Goal: Task Accomplishment & Management: Use online tool/utility

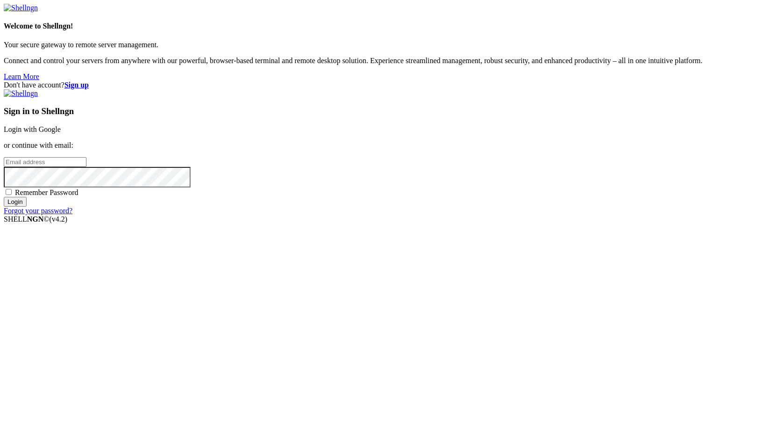
type input "root"
click at [61, 133] on link "Login with Google" at bounding box center [32, 129] width 57 height 8
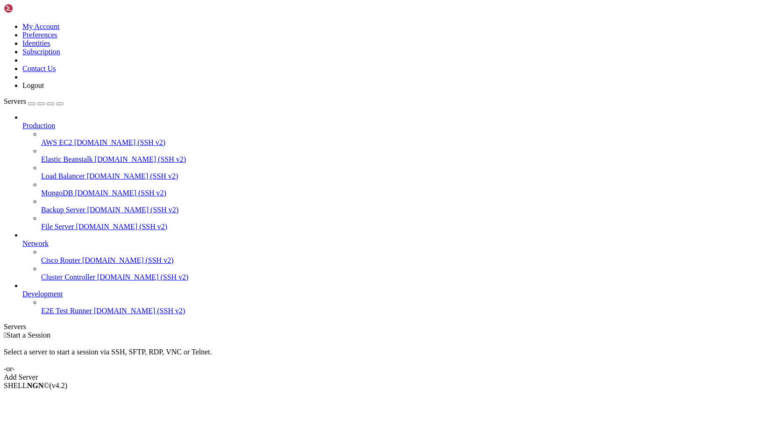
click at [444, 373] on div "Add Server" at bounding box center [387, 377] width 767 height 8
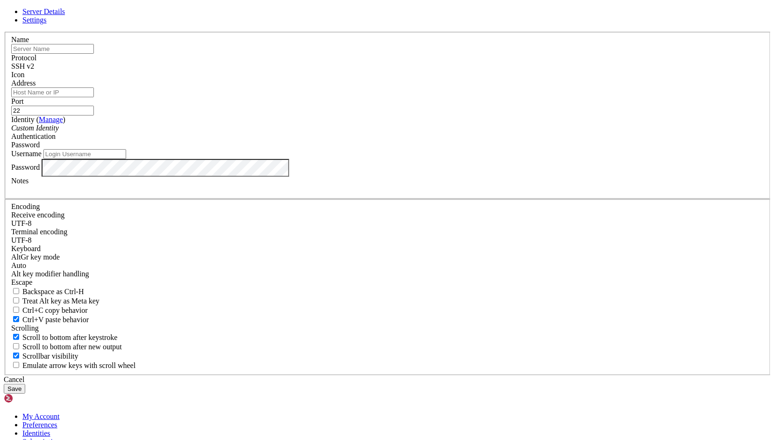
click at [94, 54] on input "text" at bounding box center [52, 49] width 83 height 10
type input "7L"
click at [94, 97] on input "Address" at bounding box center [52, 92] width 83 height 10
paste input "to [TECHNICAL_ID]"
type input "to [TECHNICAL_ID]"
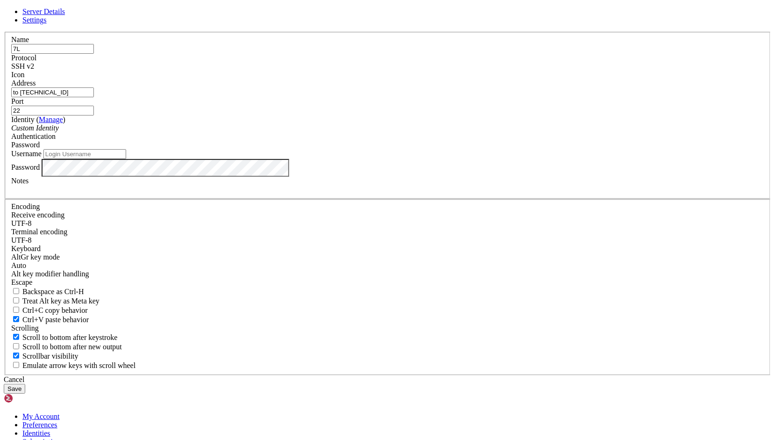
click at [440, 149] on div "Password" at bounding box center [387, 145] width 753 height 8
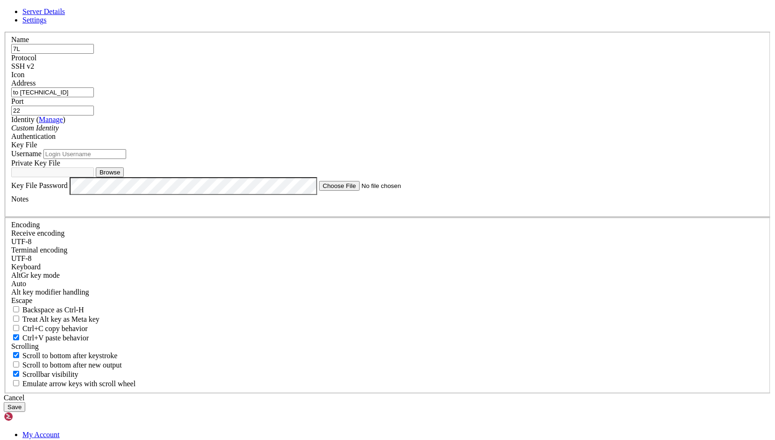
click at [126, 159] on input "Username" at bounding box center [84, 154] width 83 height 10
type input "root"
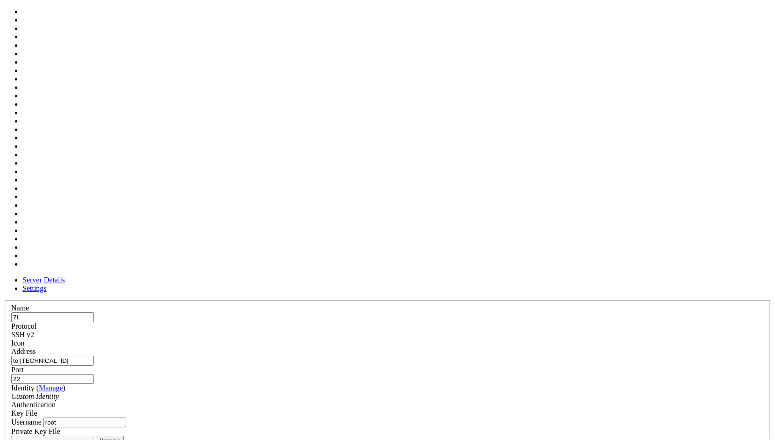
click at [11, 347] on span at bounding box center [11, 347] width 0 height 0
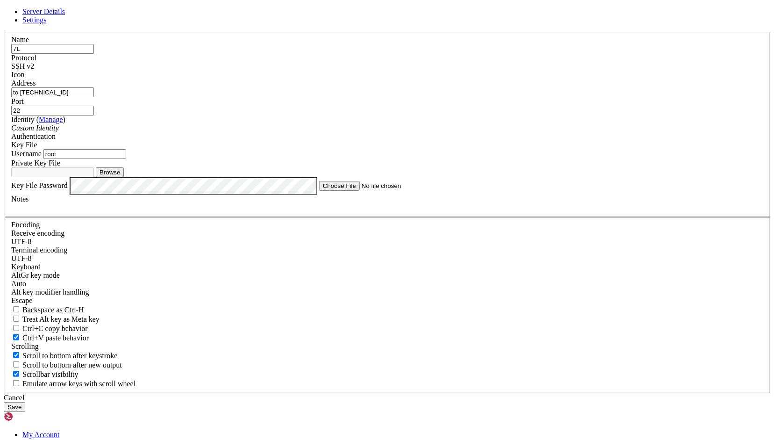
click at [24, 105] on label "Port" at bounding box center [17, 101] width 13 height 8
click at [94, 115] on input "22" at bounding box center [52, 111] width 83 height 10
click at [124, 177] on button "Browse" at bounding box center [110, 172] width 28 height 10
type input "ssh.ppk"
click at [25, 402] on button "Save" at bounding box center [14, 407] width 21 height 10
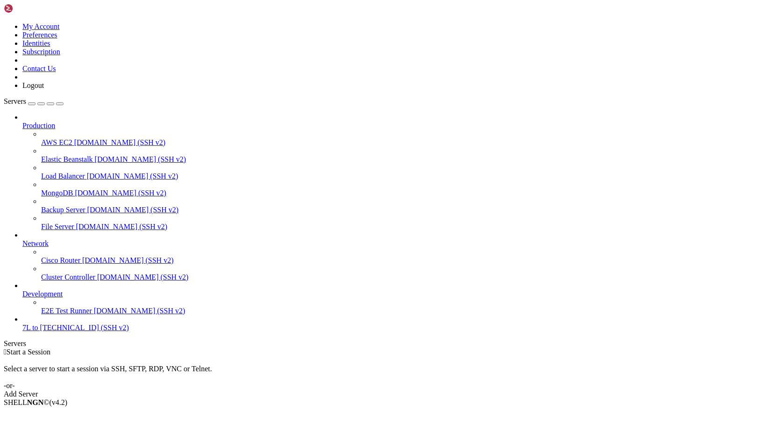
click at [36, 331] on span "to [TECHNICAL_ID] (SSH v2)" at bounding box center [80, 327] width 97 height 8
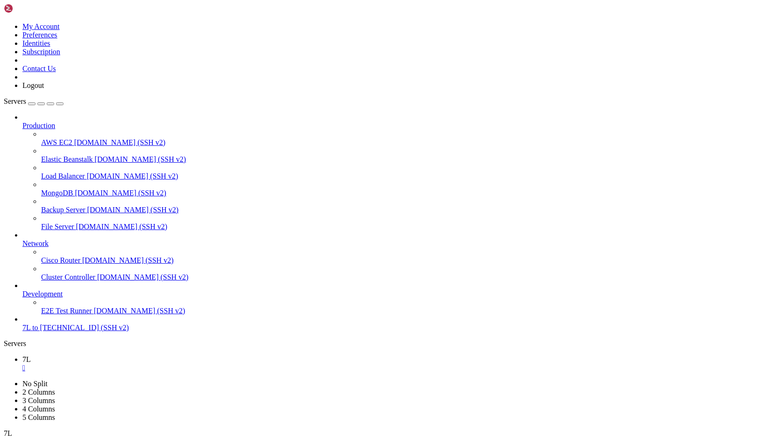
click at [4, 22] on icon at bounding box center [4, 22] width 0 height 0
click at [44, 89] on link "Logout" at bounding box center [32, 85] width 21 height 8
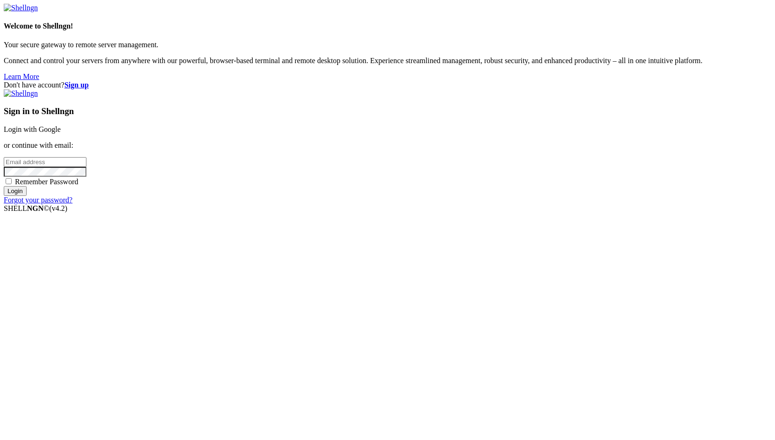
type input "root"
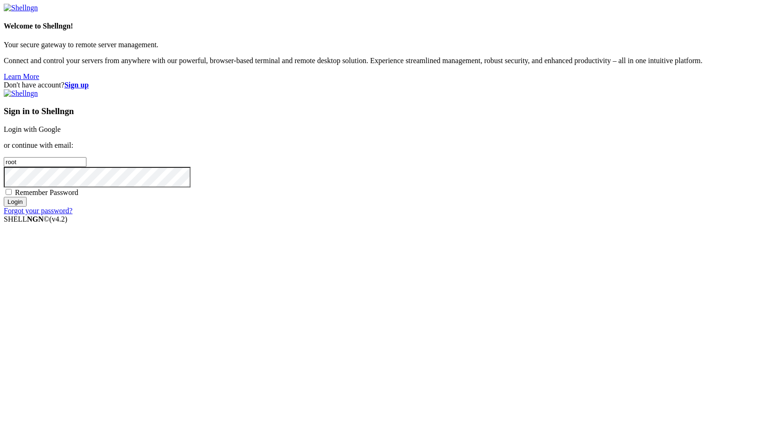
click at [61, 133] on link "Login with Google" at bounding box center [32, 129] width 57 height 8
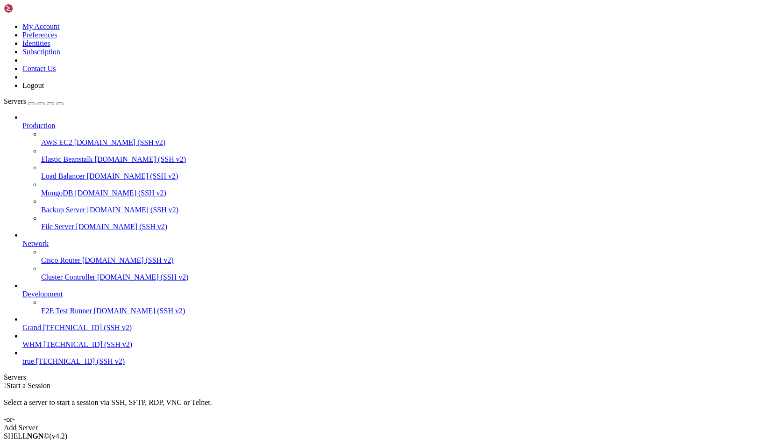
click at [66, 332] on link "Grand [TECHNICAL_ID] (SSH v2)" at bounding box center [396, 327] width 749 height 8
click at [41, 331] on span "Grand" at bounding box center [31, 327] width 19 height 8
click at [68, 348] on span "[TECHNICAL_ID] (SSH v2)" at bounding box center [87, 344] width 89 height 8
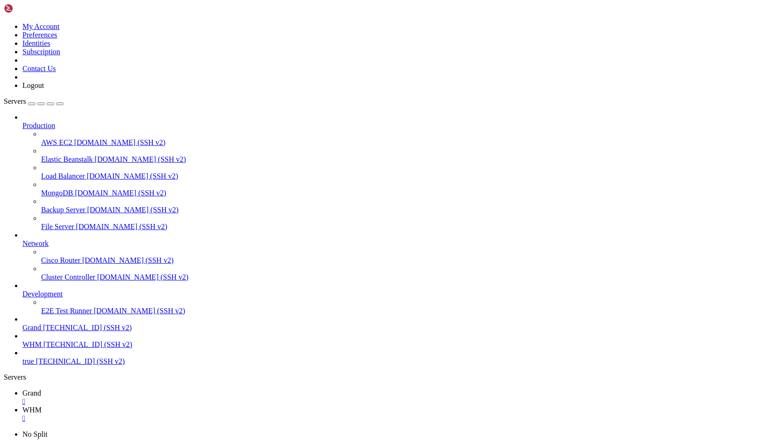
click at [160, 397] on div "" at bounding box center [396, 401] width 749 height 8
click at [158, 397] on div "" at bounding box center [396, 401] width 749 height 8
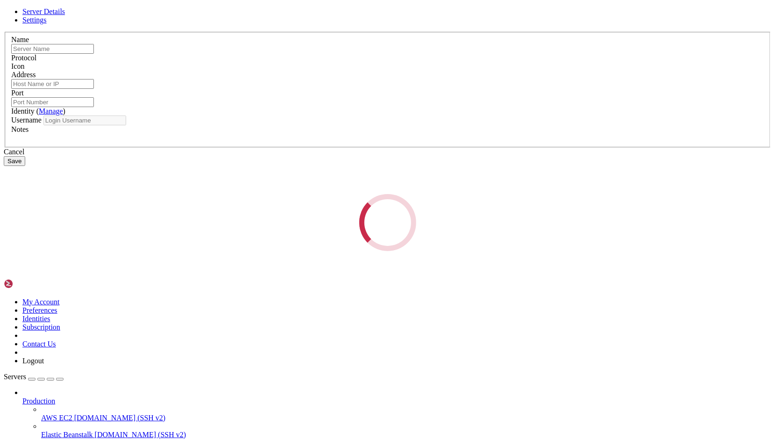
type input "Grand"
type input "[TECHNICAL_ID]"
type input "22"
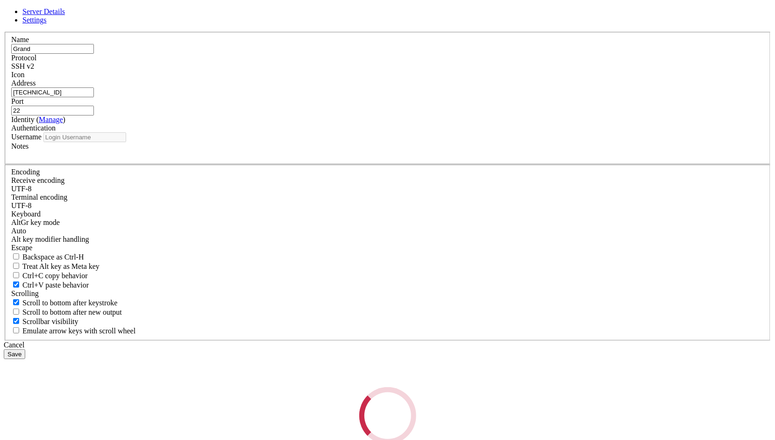
type input "root"
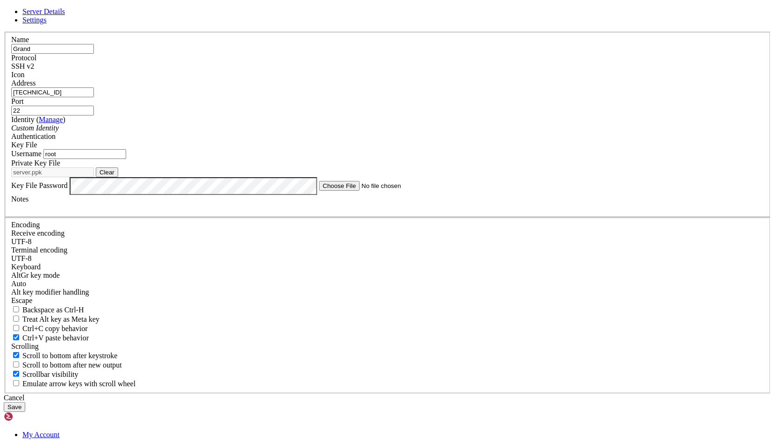
click at [94, 97] on input "[TECHNICAL_ID]" at bounding box center [52, 92] width 83 height 10
click at [94, 97] on input "ر" at bounding box center [52, 92] width 83 height 10
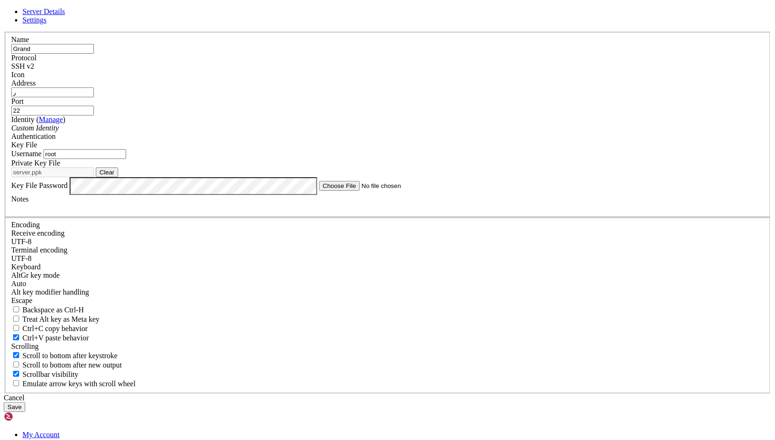
click at [94, 97] on input "ر" at bounding box center [52, 92] width 83 height 10
paste input "[TECHNICAL_ID]"
type input "[TECHNICAL_ID]"
click at [118, 177] on button "Clear" at bounding box center [107, 172] width 22 height 10
click at [124, 177] on button "Browse" at bounding box center [110, 172] width 28 height 10
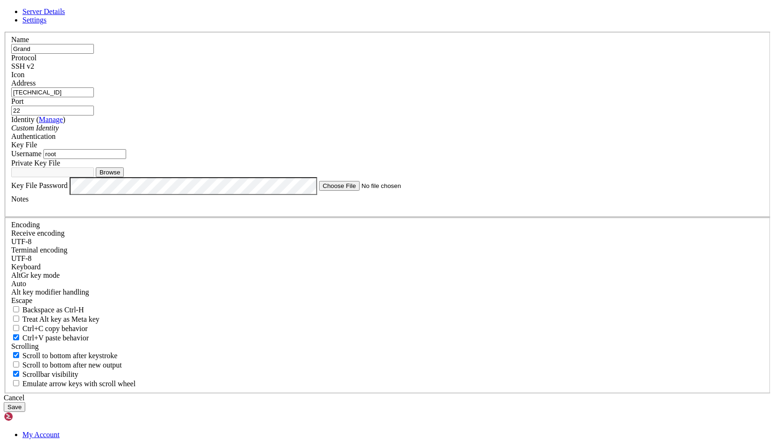
type input "private.ppk"
click at [126, 159] on input "root" at bounding box center [84, 154] width 83 height 10
click at [25, 402] on button "Save" at bounding box center [14, 407] width 21 height 10
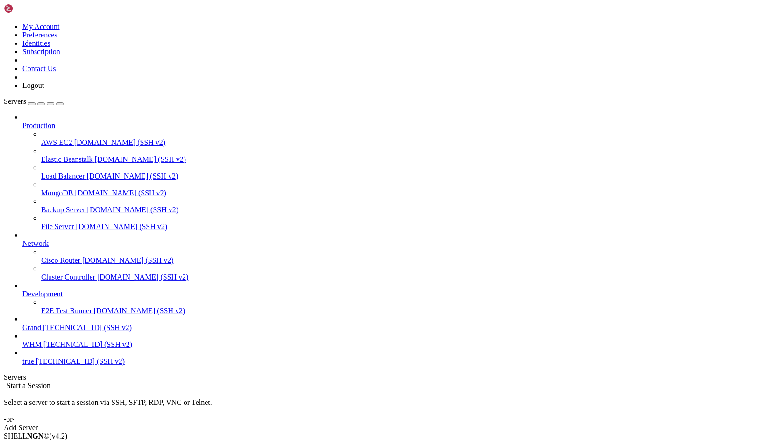
click at [70, 332] on link "Grand [TECHNICAL_ID] (SSH v2)" at bounding box center [396, 327] width 749 height 8
drag, startPoint x: 144, startPoint y: 555, endPoint x: 172, endPoint y: 572, distance: 33.1
click at [74, 331] on span "[TECHNICAL_ID] (SSH v2)" at bounding box center [87, 327] width 89 height 8
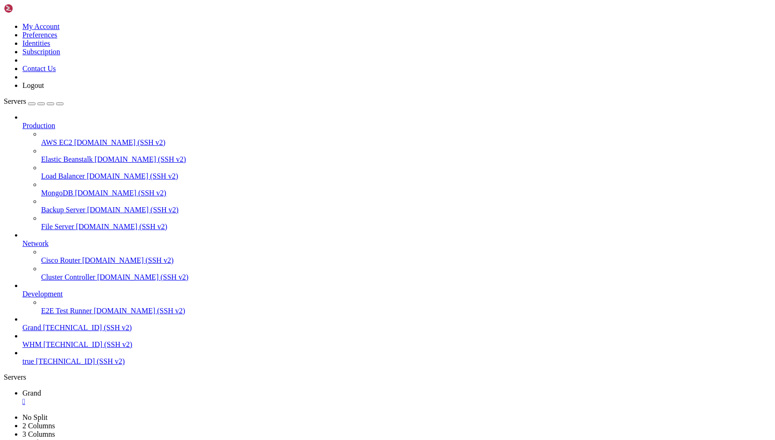
click at [74, 331] on span "[TECHNICAL_ID] (SSH v2)" at bounding box center [87, 327] width 89 height 8
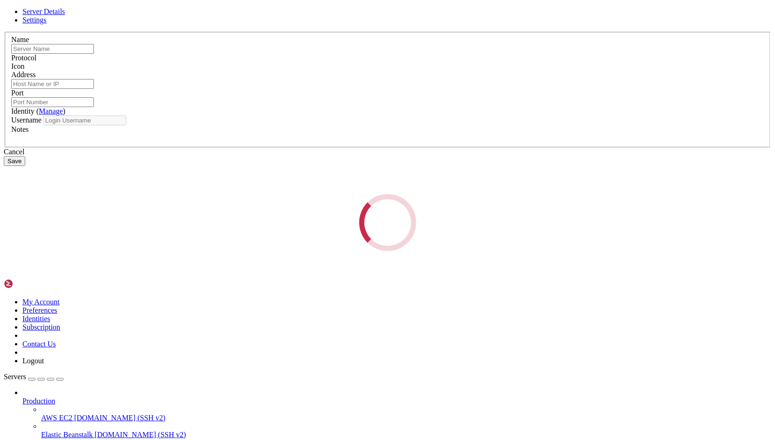
type input "Grand"
type input "[TECHNICAL_ID]"
type input "22"
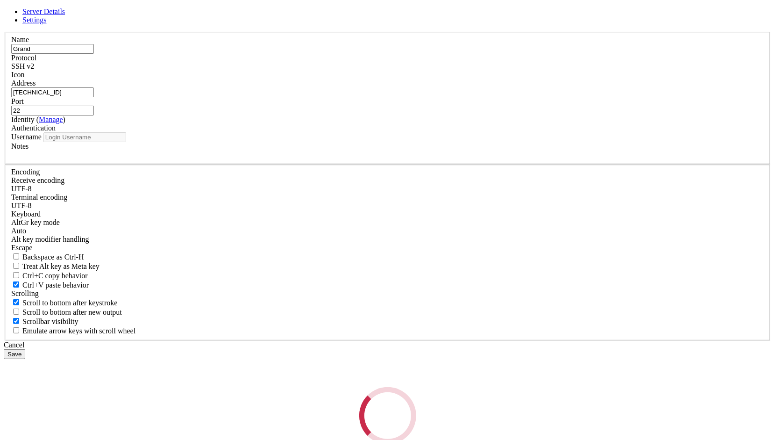
type input "root"
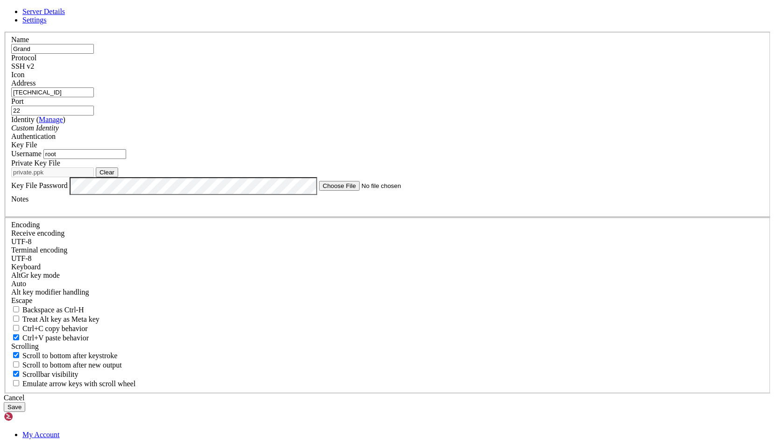
click at [118, 177] on button "Clear" at bounding box center [107, 172] width 22 height 10
click at [124, 177] on button "Browse" at bounding box center [110, 172] width 28 height 10
type input "private.ppk"
click at [25, 402] on button "Save" at bounding box center [14, 407] width 21 height 10
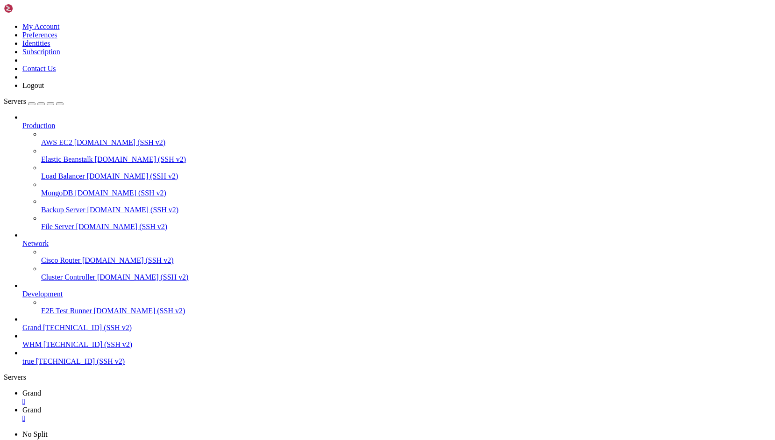
click at [160, 397] on div "" at bounding box center [396, 401] width 749 height 8
click at [159, 397] on div "" at bounding box center [396, 401] width 749 height 8
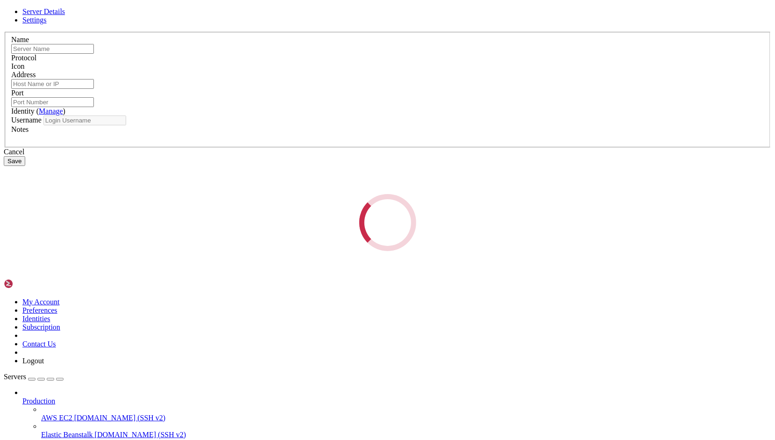
type input "Grand"
type input "[TECHNICAL_ID]"
type input "22"
type input "root"
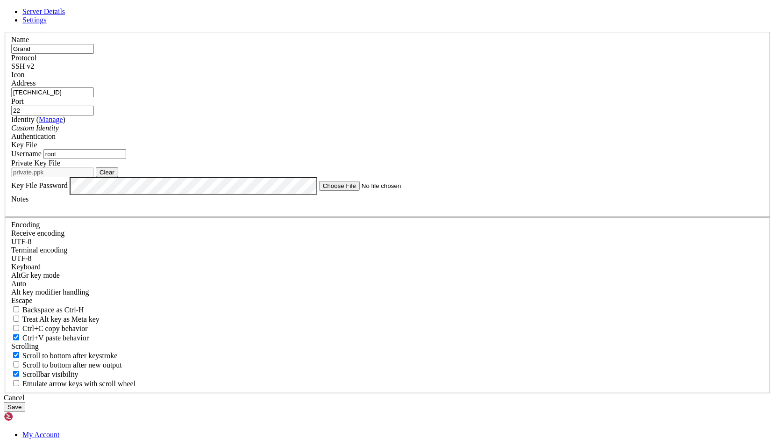
click at [118, 177] on button "Clear" at bounding box center [107, 172] width 22 height 10
click at [124, 177] on button "Browse" at bounding box center [110, 172] width 28 height 10
type input "ssh.txt"
click at [25, 402] on button "Save" at bounding box center [14, 407] width 21 height 10
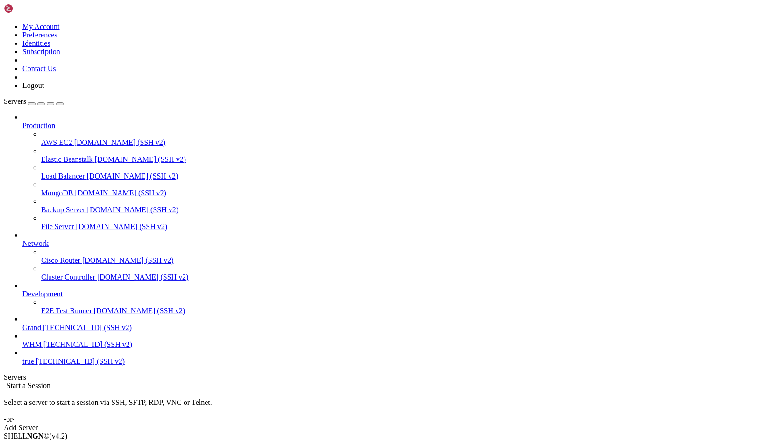
click at [41, 331] on span "Grand" at bounding box center [31, 327] width 19 height 8
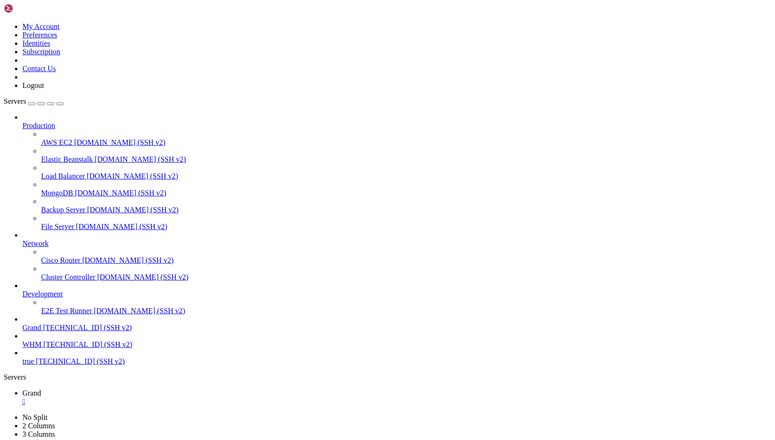
click at [161, 397] on div "" at bounding box center [396, 401] width 749 height 8
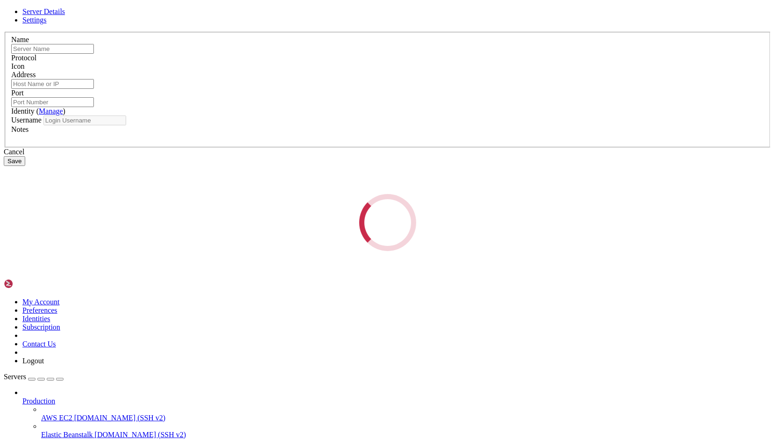
type input "Grand"
type input "[TECHNICAL_ID]"
type input "22"
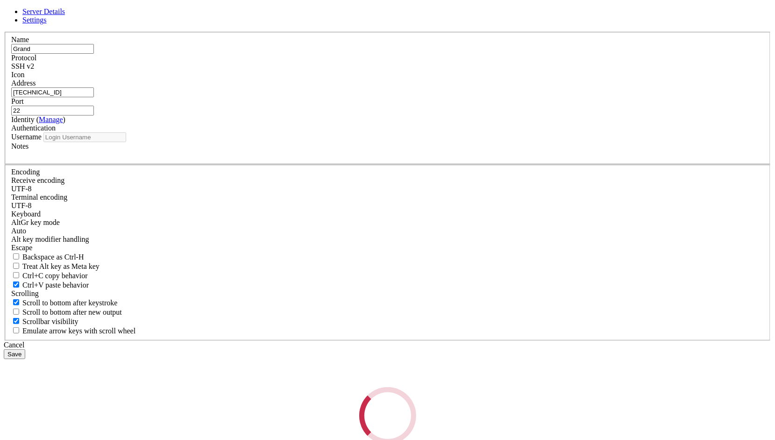
type input "root"
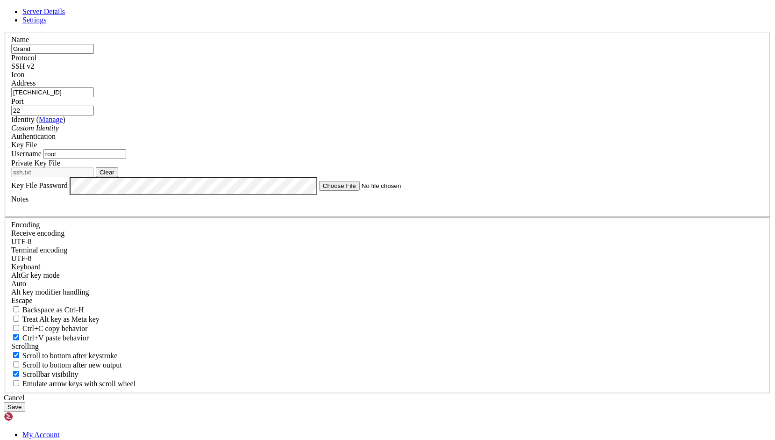
click at [118, 177] on button "Clear" at bounding box center [107, 172] width 22 height 10
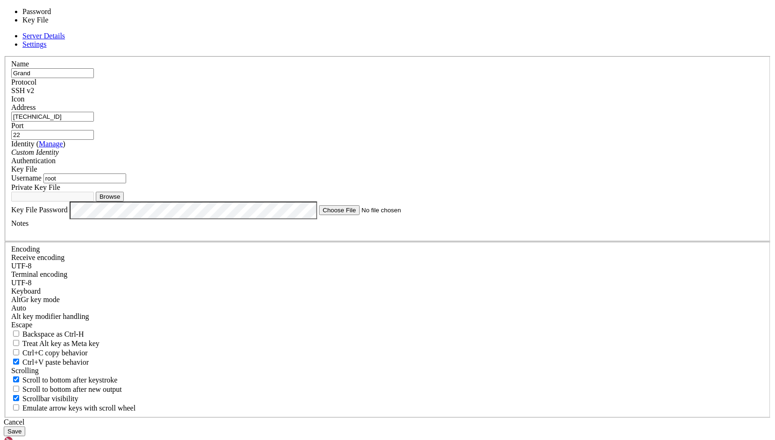
click at [458, 173] on div "Key File" at bounding box center [387, 169] width 753 height 8
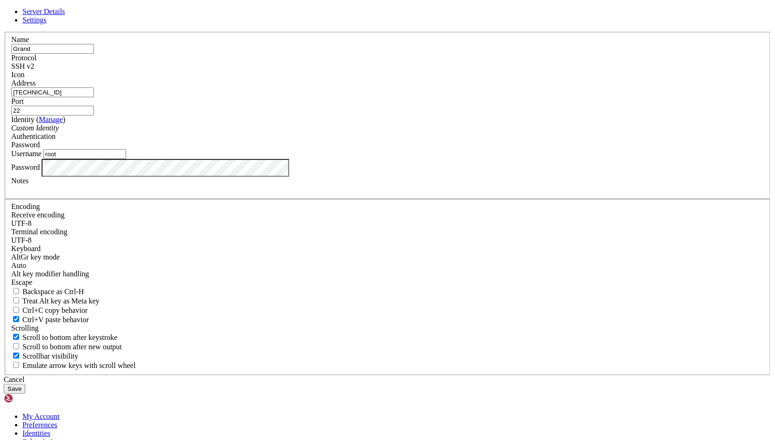
click at [517, 193] on div "Notes" at bounding box center [387, 185] width 753 height 17
click at [25, 384] on button "Save" at bounding box center [14, 389] width 21 height 10
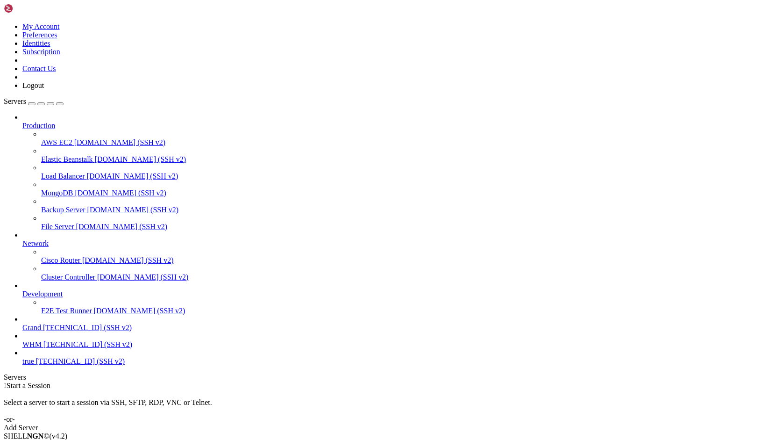
click at [41, 331] on span "Grand" at bounding box center [31, 327] width 19 height 8
click at [48, 331] on span "[TECHNICAL_ID] (SSH v2)" at bounding box center [87, 327] width 89 height 8
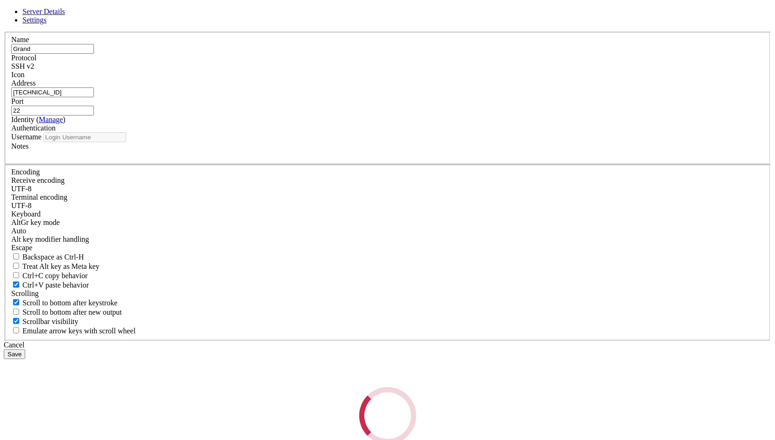
type input "root"
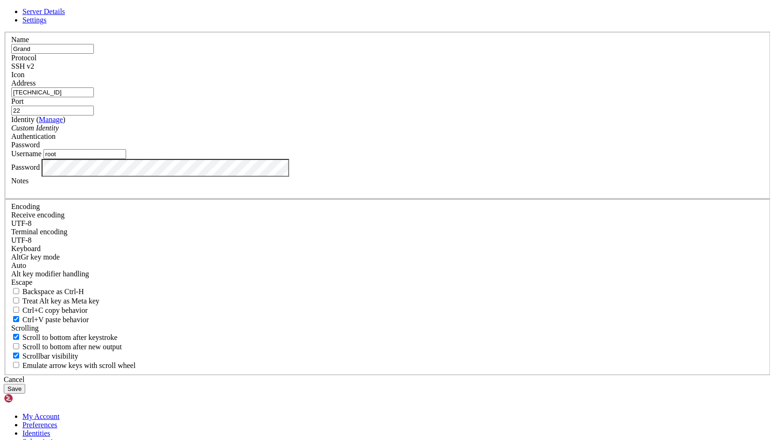
click at [25, 384] on button "Save" at bounding box center [14, 389] width 21 height 10
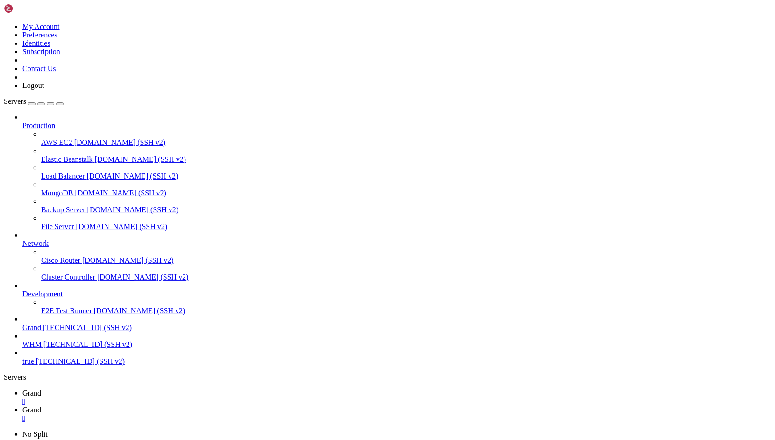
click at [43, 331] on span "[TECHNICAL_ID] (SSH v2)" at bounding box center [87, 327] width 89 height 8
click at [209, 414] on div "" at bounding box center [396, 418] width 749 height 8
click at [160, 397] on div "" at bounding box center [396, 401] width 749 height 8
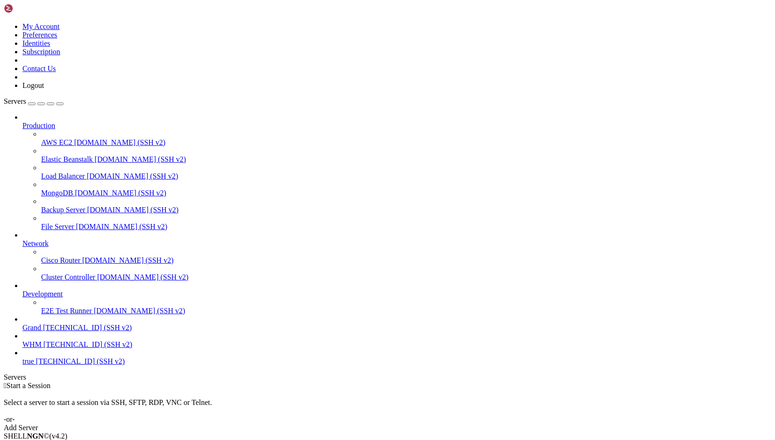
click at [43, 331] on span "[TECHNICAL_ID] (SSH v2)" at bounding box center [87, 327] width 89 height 8
click at [37, 332] on link "Grand [TECHNICAL_ID] (SSH v2)" at bounding box center [396, 327] width 749 height 8
click at [43, 331] on span "[TECHNICAL_ID] (SSH v2)" at bounding box center [87, 327] width 89 height 8
click at [64, 331] on span "[TECHNICAL_ID] (SSH v2)" at bounding box center [87, 327] width 89 height 8
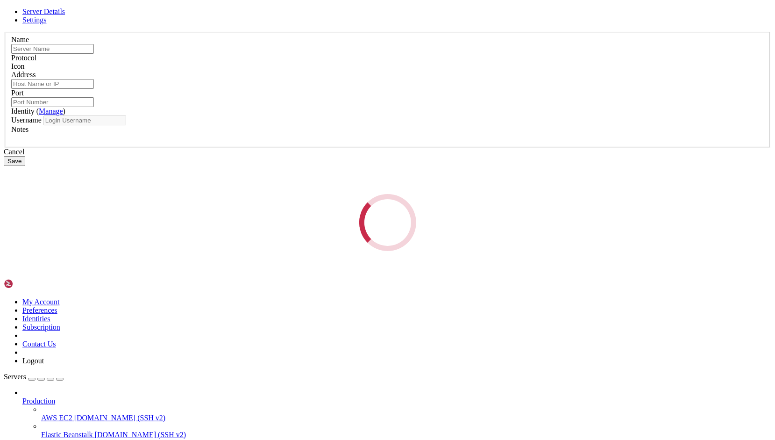
type input "Grand"
type input "[TECHNICAL_ID]"
type input "22"
type input "root"
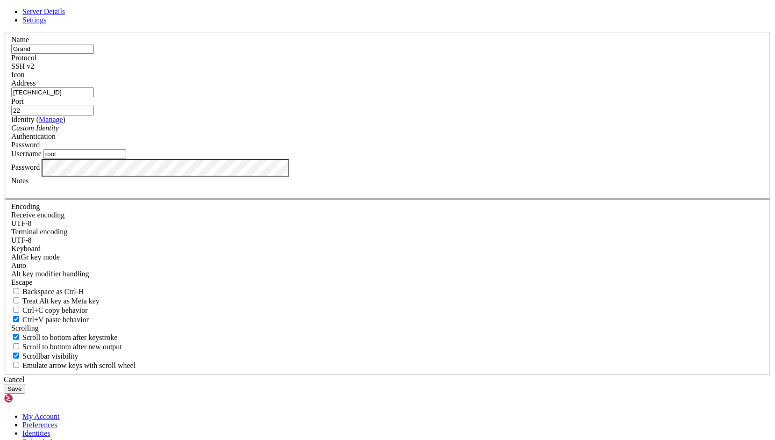
click at [94, 54] on input "Grand" at bounding box center [52, 49] width 83 height 10
click at [94, 54] on input "&م" at bounding box center [52, 49] width 83 height 10
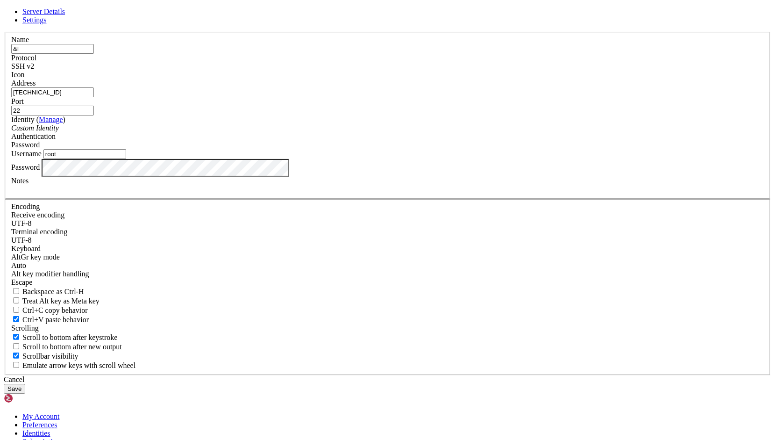
type input "&"
type input "7L"
click at [94, 97] on input "[TECHNICAL_ID]" at bounding box center [52, 92] width 83 height 10
type input "[TECHNICAL_ID]"
click at [25, 384] on button "Save" at bounding box center [14, 389] width 21 height 10
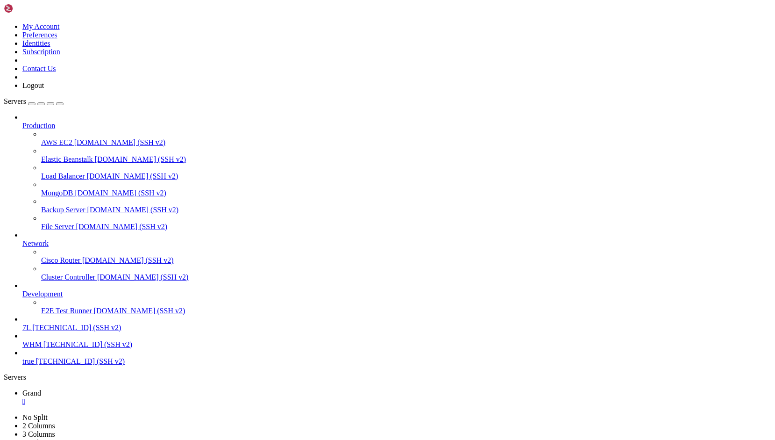
click at [51, 331] on span "[TECHNICAL_ID] (SSH v2)" at bounding box center [76, 327] width 89 height 8
click at [160, 397] on div "" at bounding box center [396, 401] width 749 height 8
click at [49, 331] on span "[TECHNICAL_ID] (SSH v2)" at bounding box center [76, 327] width 89 height 8
click at [148, 397] on div "" at bounding box center [396, 401] width 749 height 8
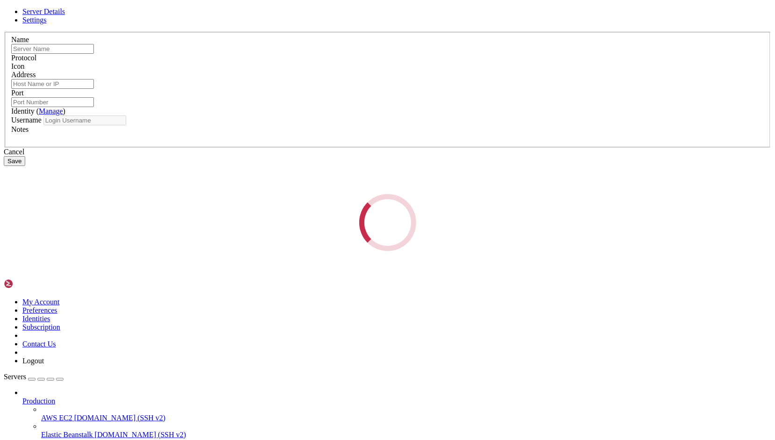
type input "7L"
type input "[TECHNICAL_ID]"
type input "22"
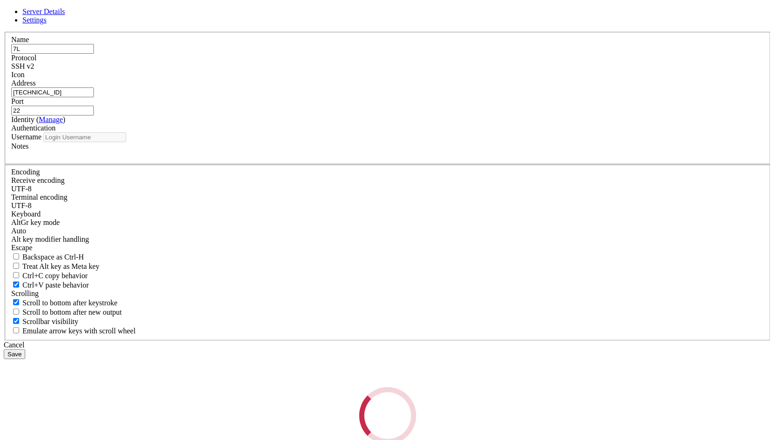
type input "root"
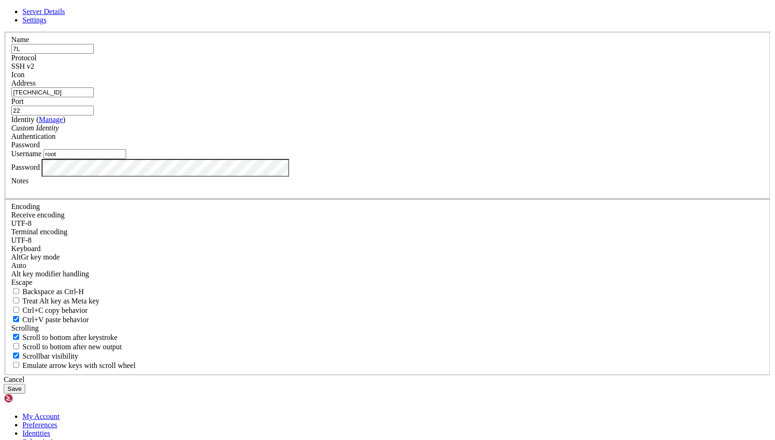
click at [438, 177] on div "Password" at bounding box center [387, 168] width 753 height 18
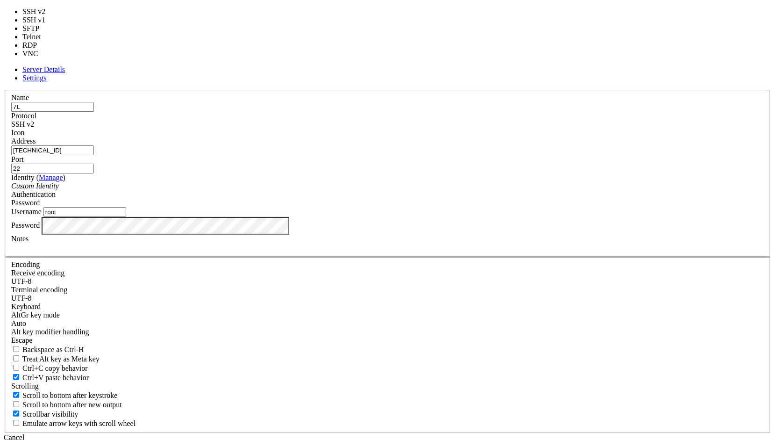
click at [34, 128] on span "SSH v2" at bounding box center [22, 124] width 23 height 8
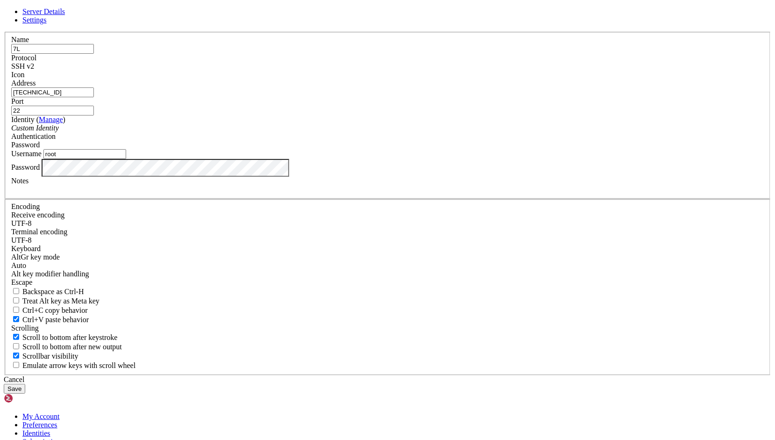
click at [34, 70] on span "SSH v2" at bounding box center [22, 66] width 23 height 8
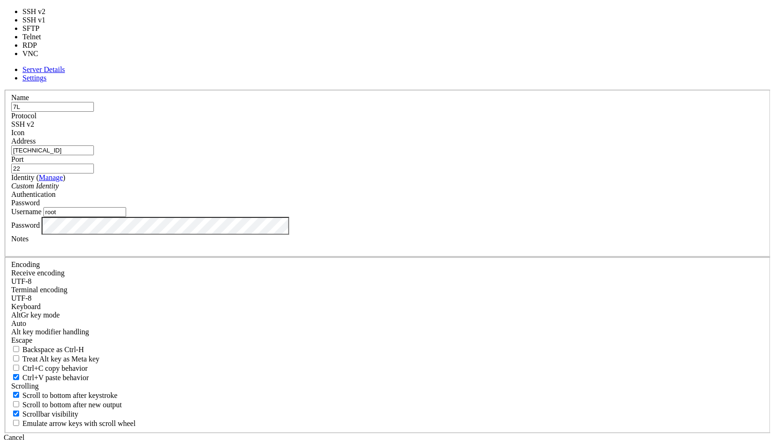
click at [34, 128] on span "SSH v2" at bounding box center [22, 124] width 23 height 8
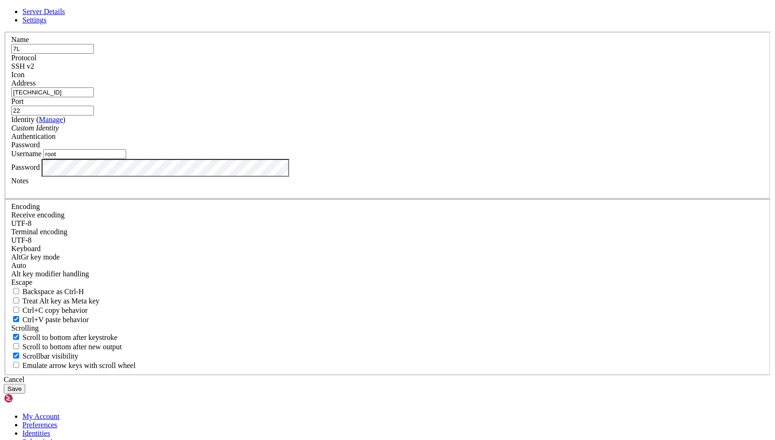
click at [59, 132] on icon "Custom Identity" at bounding box center [35, 128] width 48 height 8
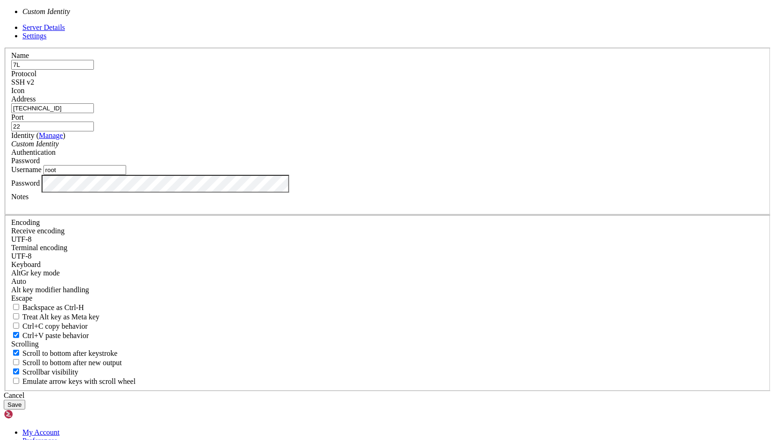
click at [25, 399] on button "Save" at bounding box center [14, 404] width 21 height 10
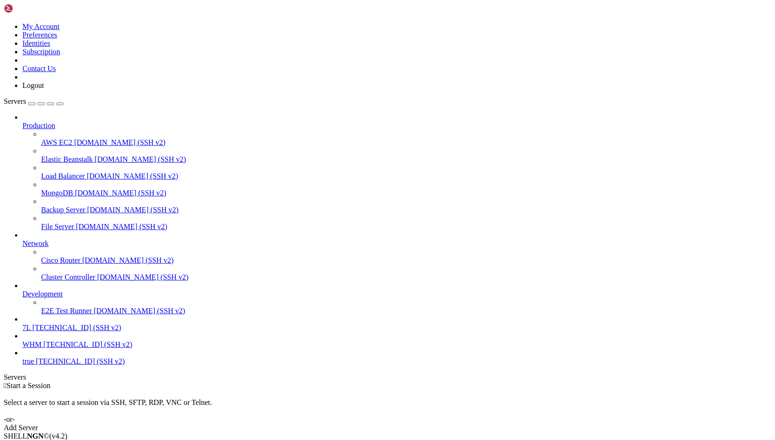
click at [30, 331] on span "7L" at bounding box center [26, 327] width 8 height 8
drag, startPoint x: 141, startPoint y: 569, endPoint x: 88, endPoint y: 605, distance: 63.5
click html "Page up Access denied root@[TECHNICAL_ID]'s password: Page down Options 0/0"
copy div "Access denied root@[TECHNICAL_ID]'s password:"
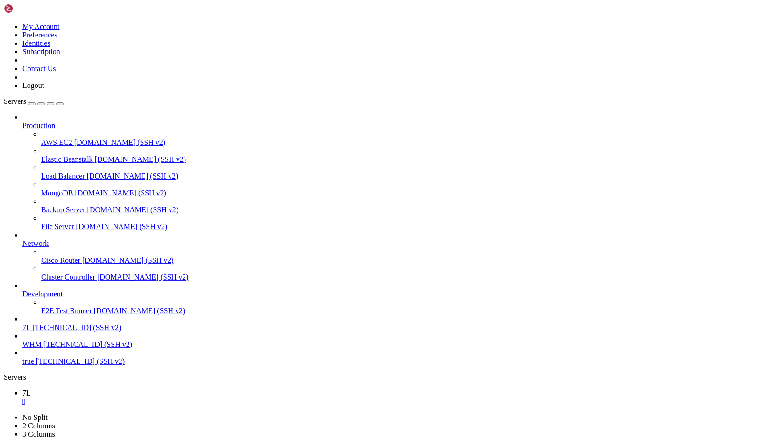
click at [148, 397] on div "" at bounding box center [396, 401] width 749 height 8
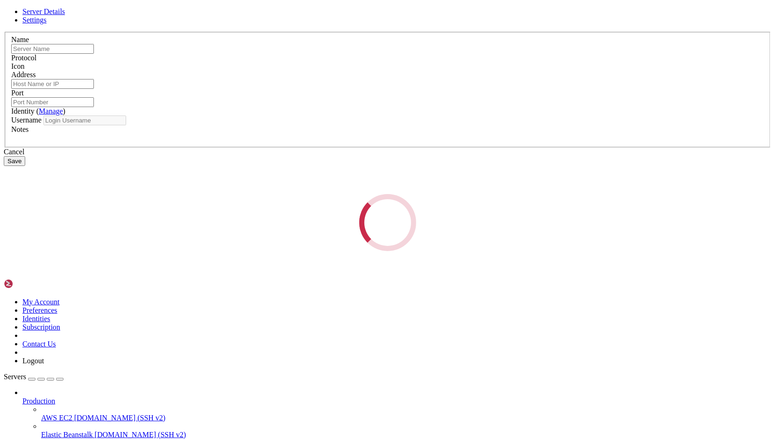
type input "7L"
type input "[TECHNICAL_ID]"
type input "22"
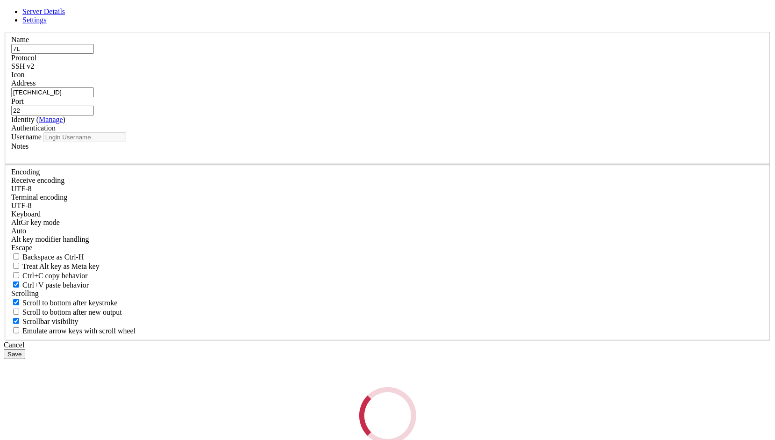
type input "root"
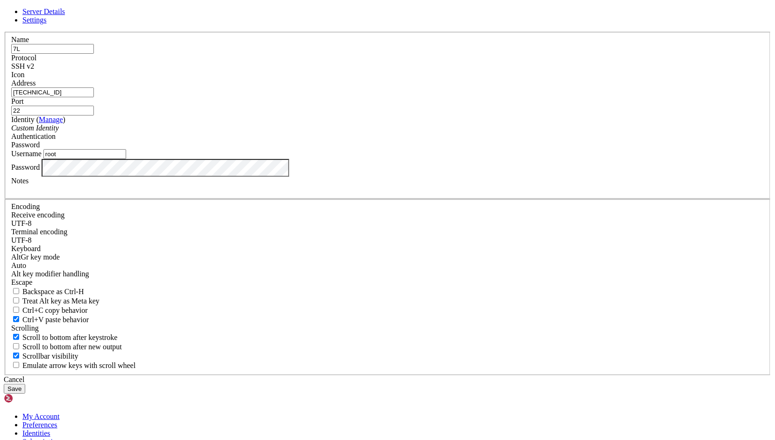
click at [448, 149] on div "Password" at bounding box center [387, 145] width 753 height 8
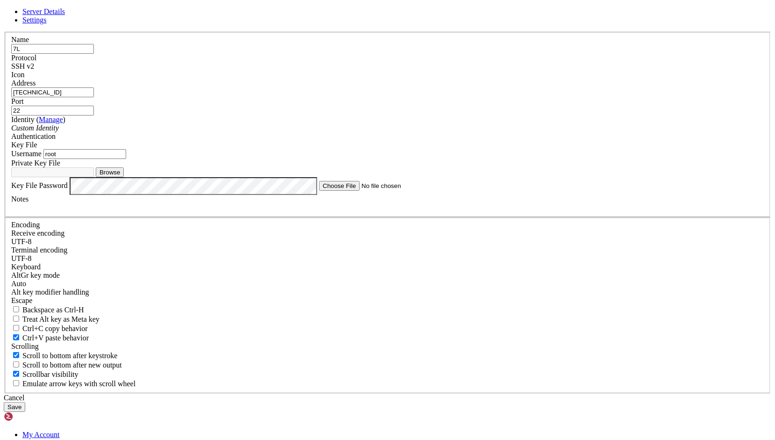
click at [124, 177] on button "Browse" at bounding box center [110, 172] width 28 height 10
type input "private.ppk"
click at [25, 402] on button "Save" at bounding box center [14, 407] width 21 height 10
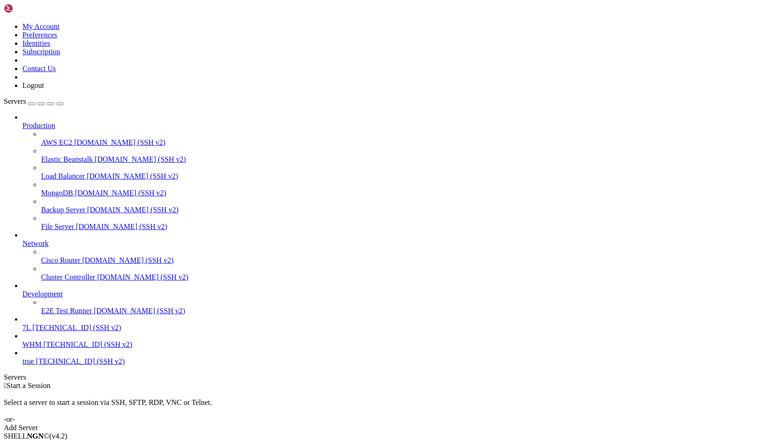
click at [30, 331] on span "7L" at bounding box center [26, 327] width 8 height 8
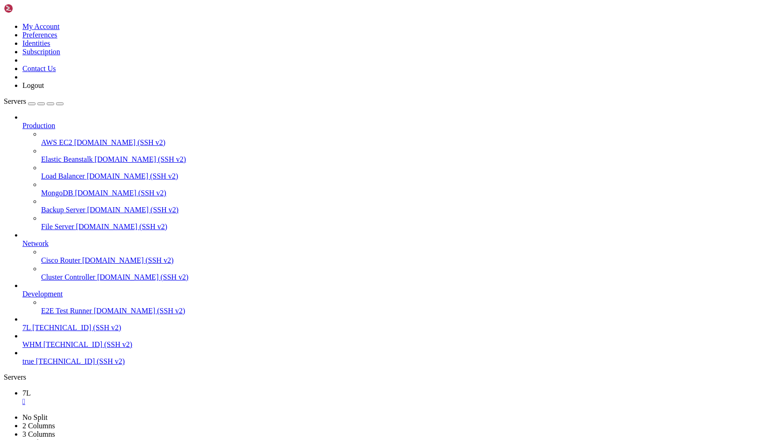
scroll to position [8, 0]
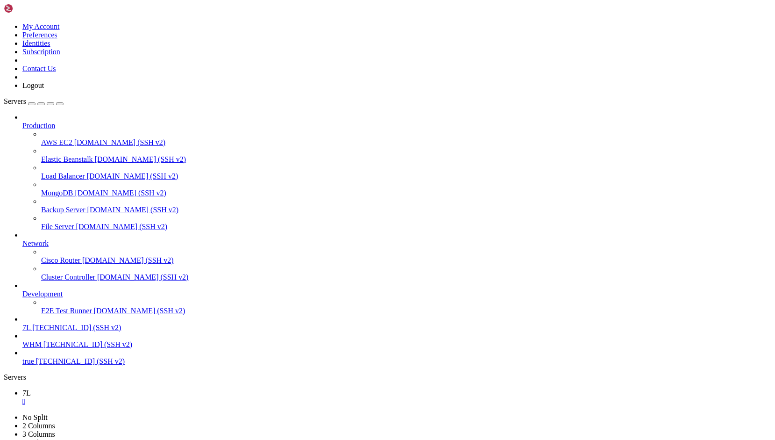
drag, startPoint x: 284, startPoint y: 799, endPoint x: 3, endPoint y: 544, distance: 379.6
click html "Page up * Support: https://ubuntu.com/pro Welcome to Ubuntu 24.04.3 LTS (GNU/Li…"
copy div "Welcome to Ubuntu 24.04.3 LTS (GNU/Linux 6.8.0-71-generic x86_64) * Documentati…"
